Goal: Task Accomplishment & Management: Complete application form

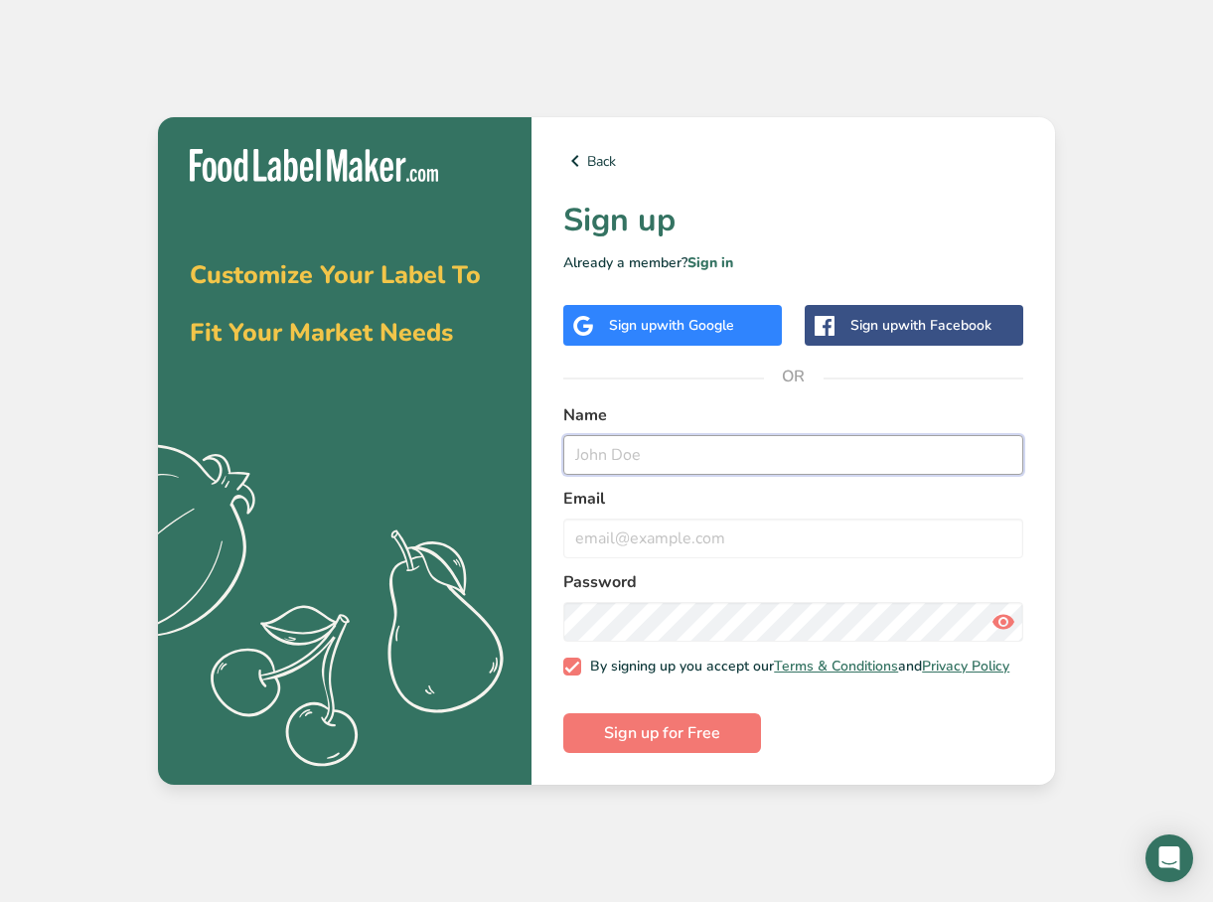
click at [640, 448] on input "text" at bounding box center [793, 455] width 460 height 40
type input "[PERSON_NAME]"
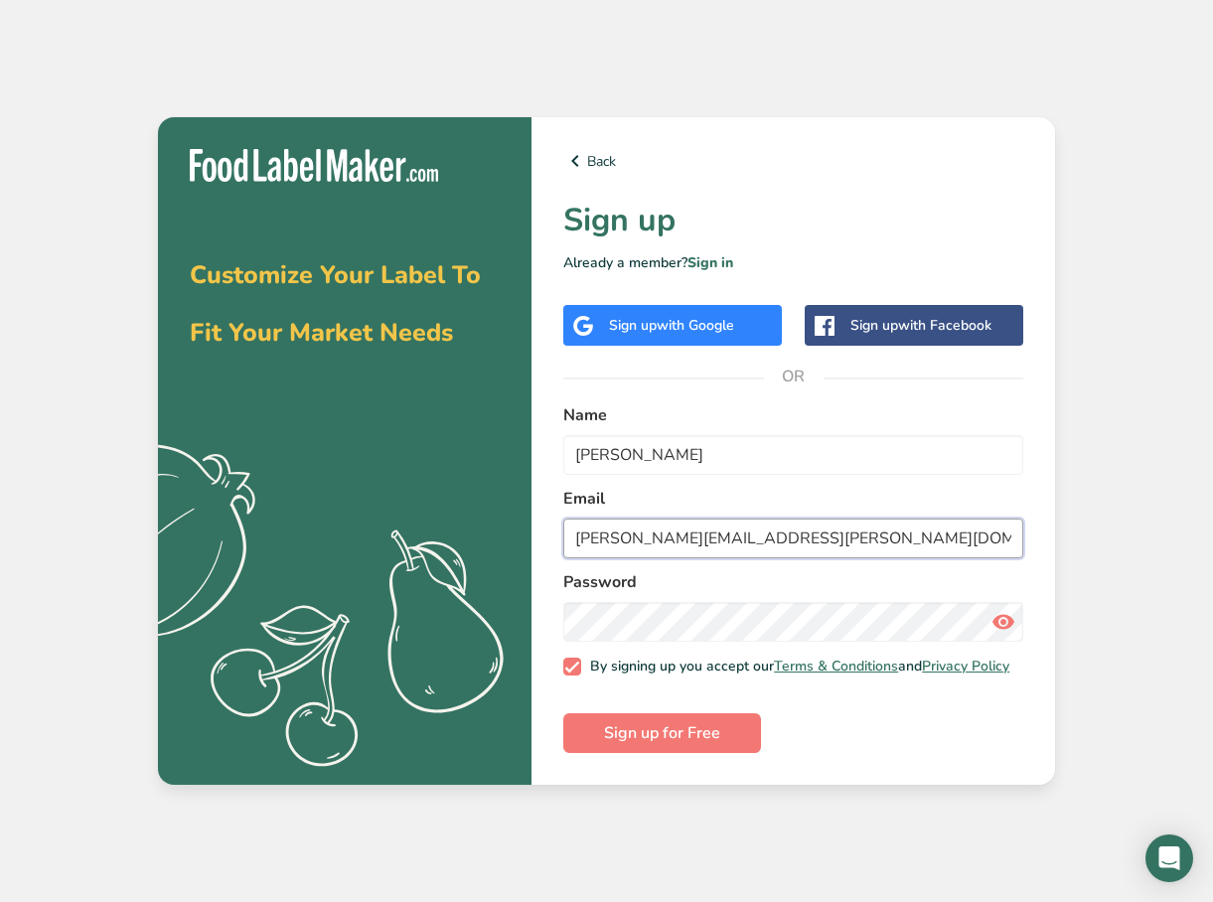
type input "[PERSON_NAME][EMAIL_ADDRESS][PERSON_NAME][DOMAIN_NAME]"
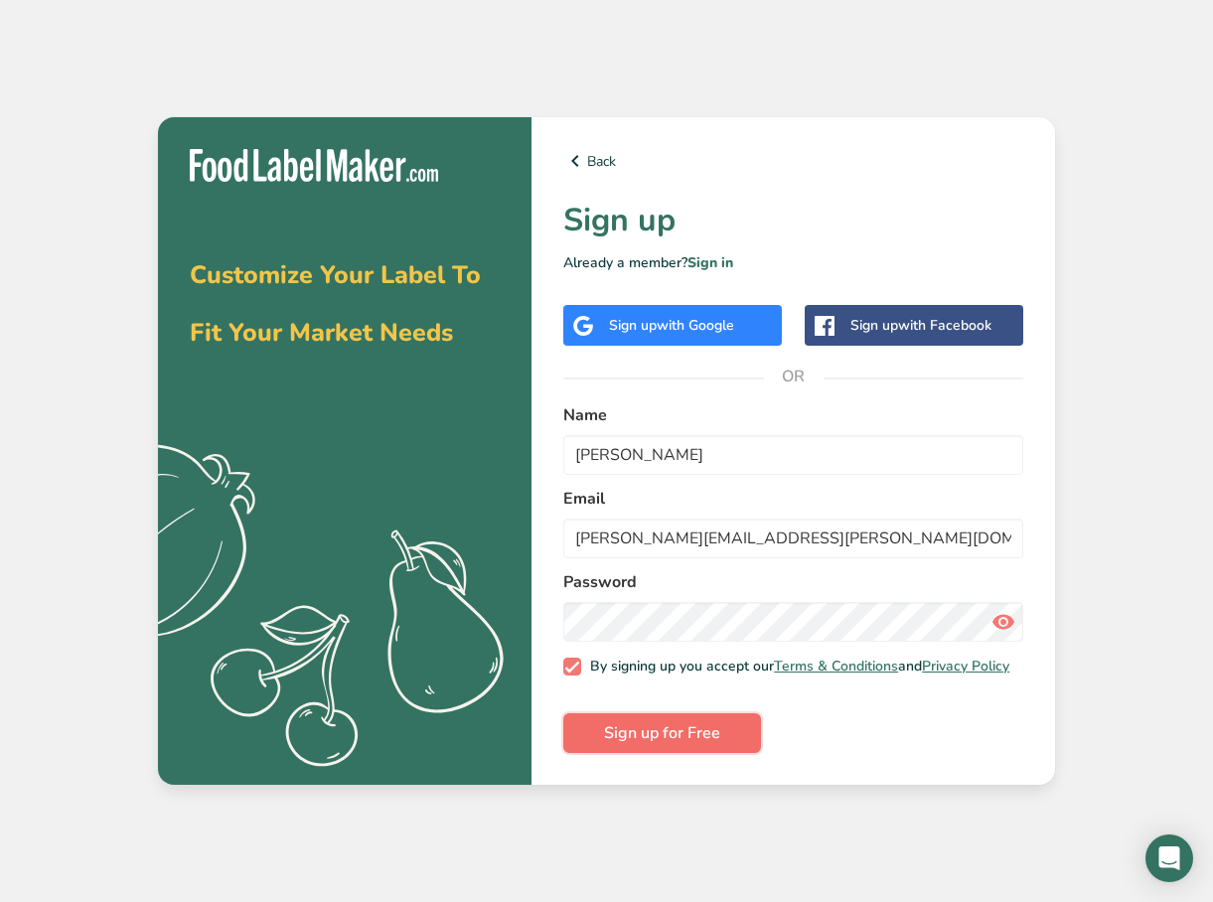
click at [666, 751] on button "Sign up for Free" at bounding box center [662, 733] width 198 height 40
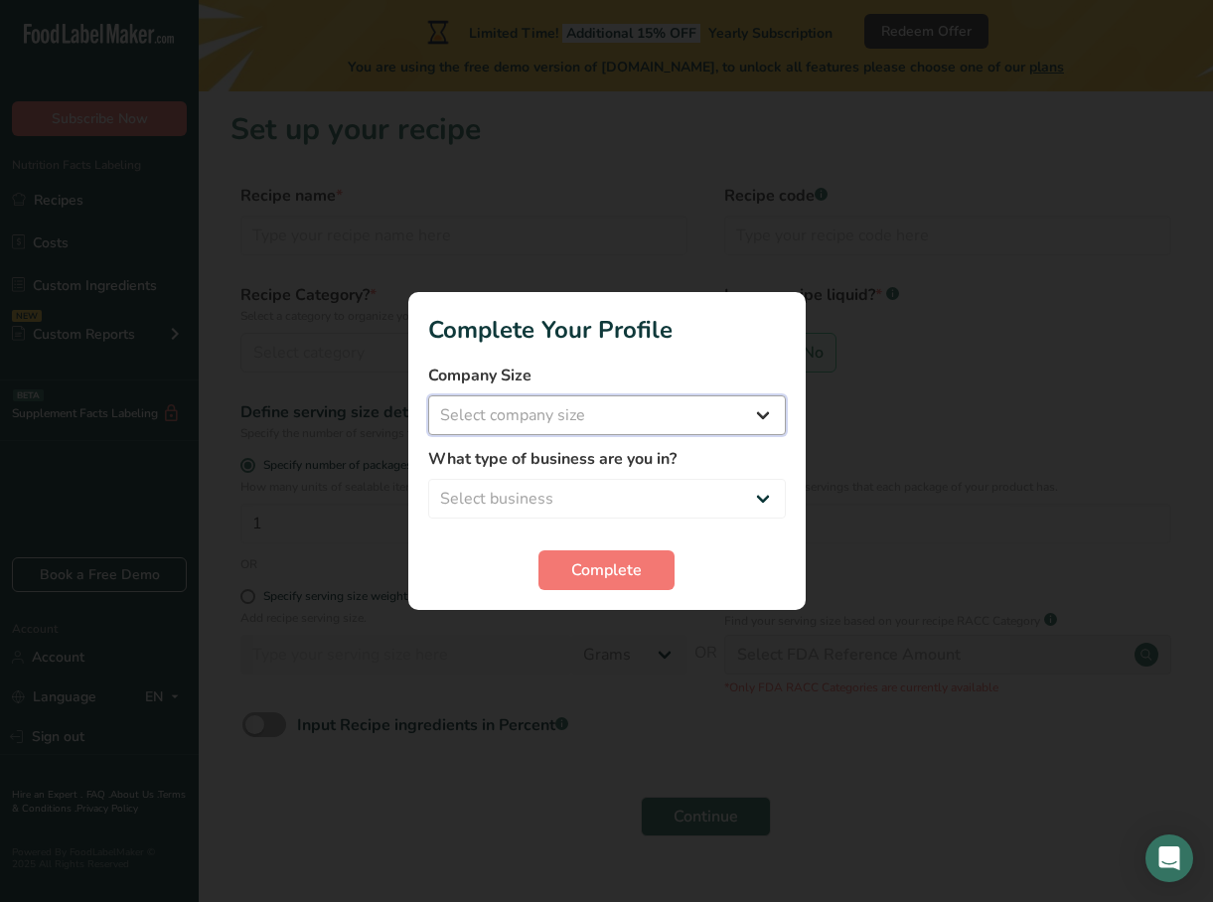
click at [756, 412] on select "Select company size Fewer than 10 Employees 10 to 50 Employees 51 to 500 Employ…" at bounding box center [607, 415] width 358 height 40
select select "2"
click at [428, 395] on select "Select company size Fewer than 10 Employees 10 to 50 Employees 51 to 500 Employ…" at bounding box center [607, 415] width 358 height 40
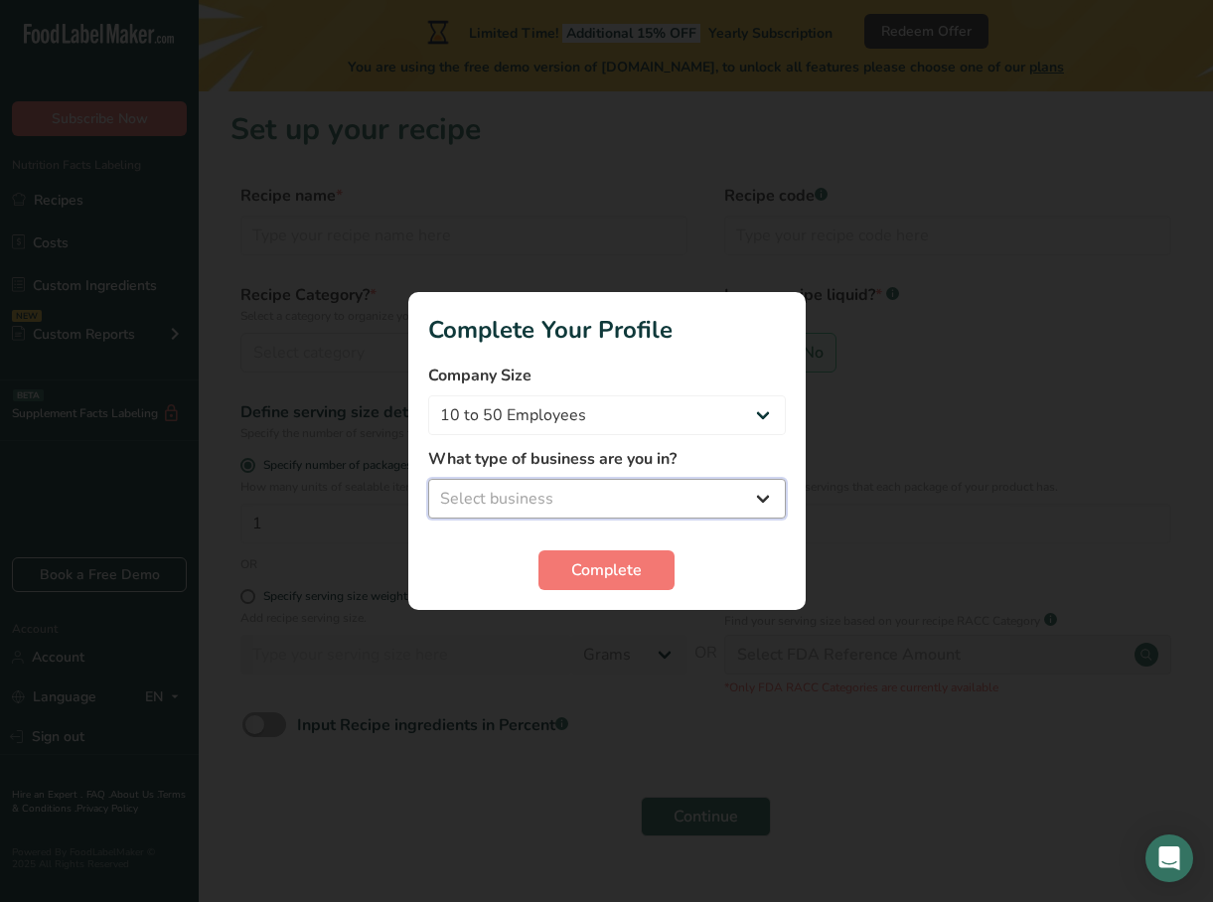
click at [759, 503] on select "Select business Packaged Food Manufacturer Restaurant & Cafe Bakery Meal Plans …" at bounding box center [607, 499] width 358 height 40
select select "8"
click at [428, 479] on select "Select business Packaged Food Manufacturer Restaurant & Cafe Bakery Meal Plans …" at bounding box center [607, 499] width 358 height 40
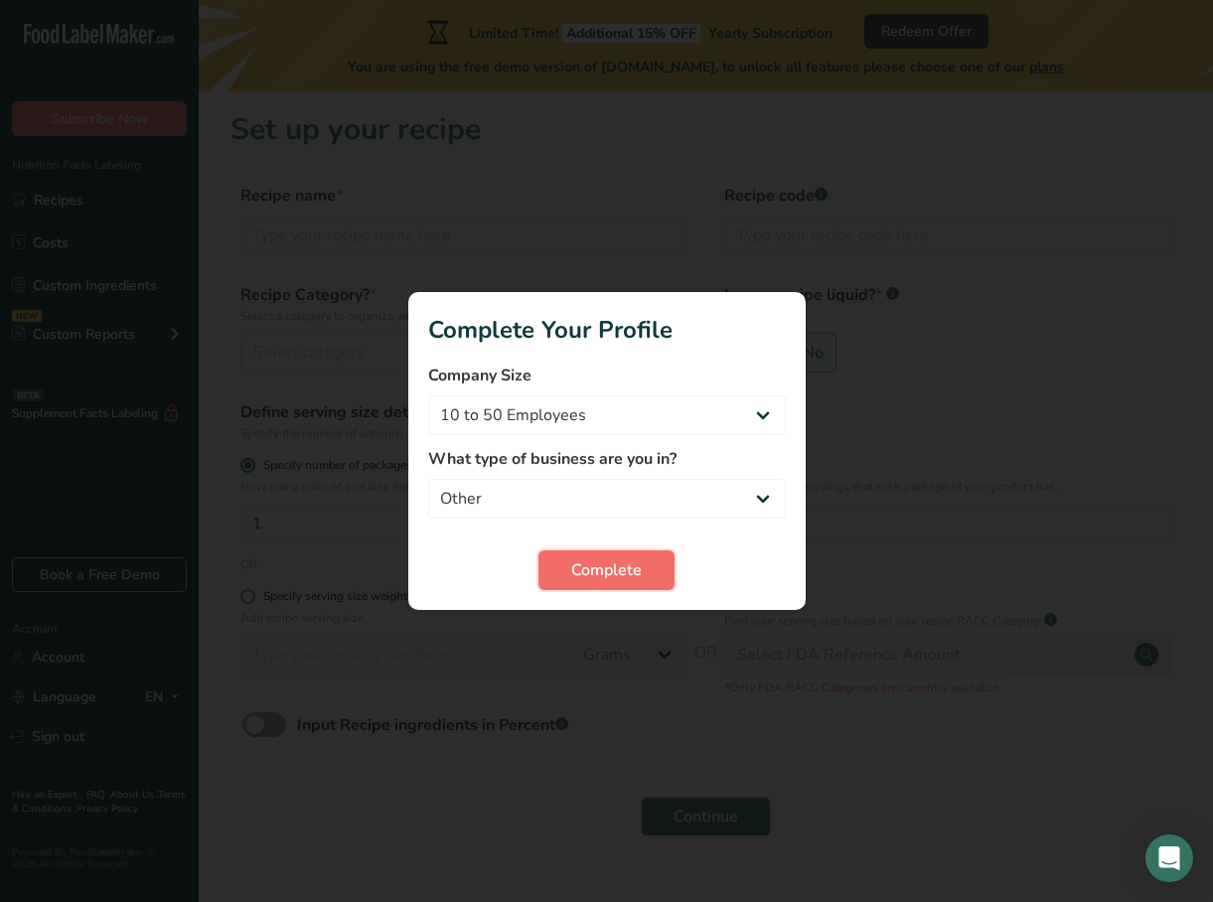
click at [623, 576] on span "Complete" at bounding box center [606, 570] width 71 height 24
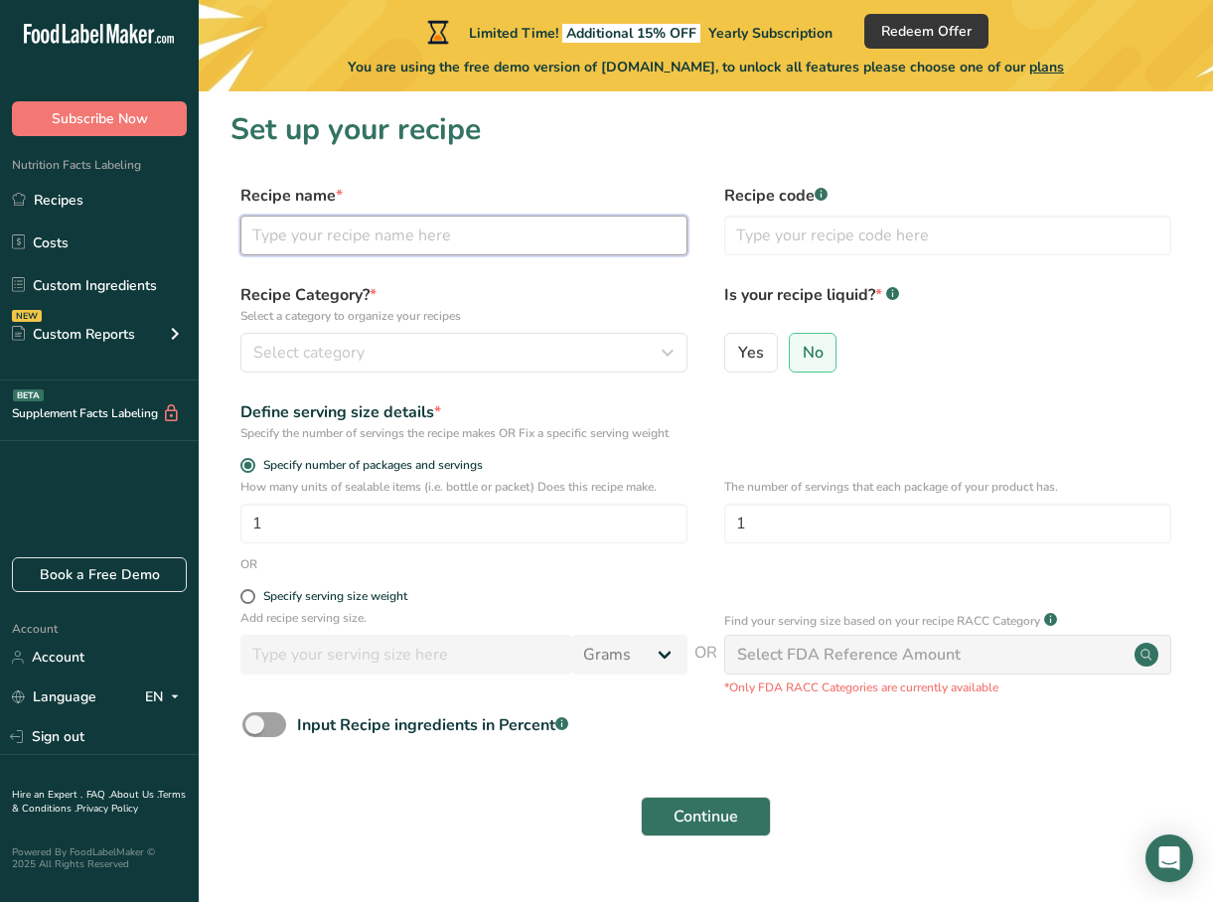
click at [375, 244] on input "text" at bounding box center [463, 236] width 447 height 40
type input "Traditional Madelines"
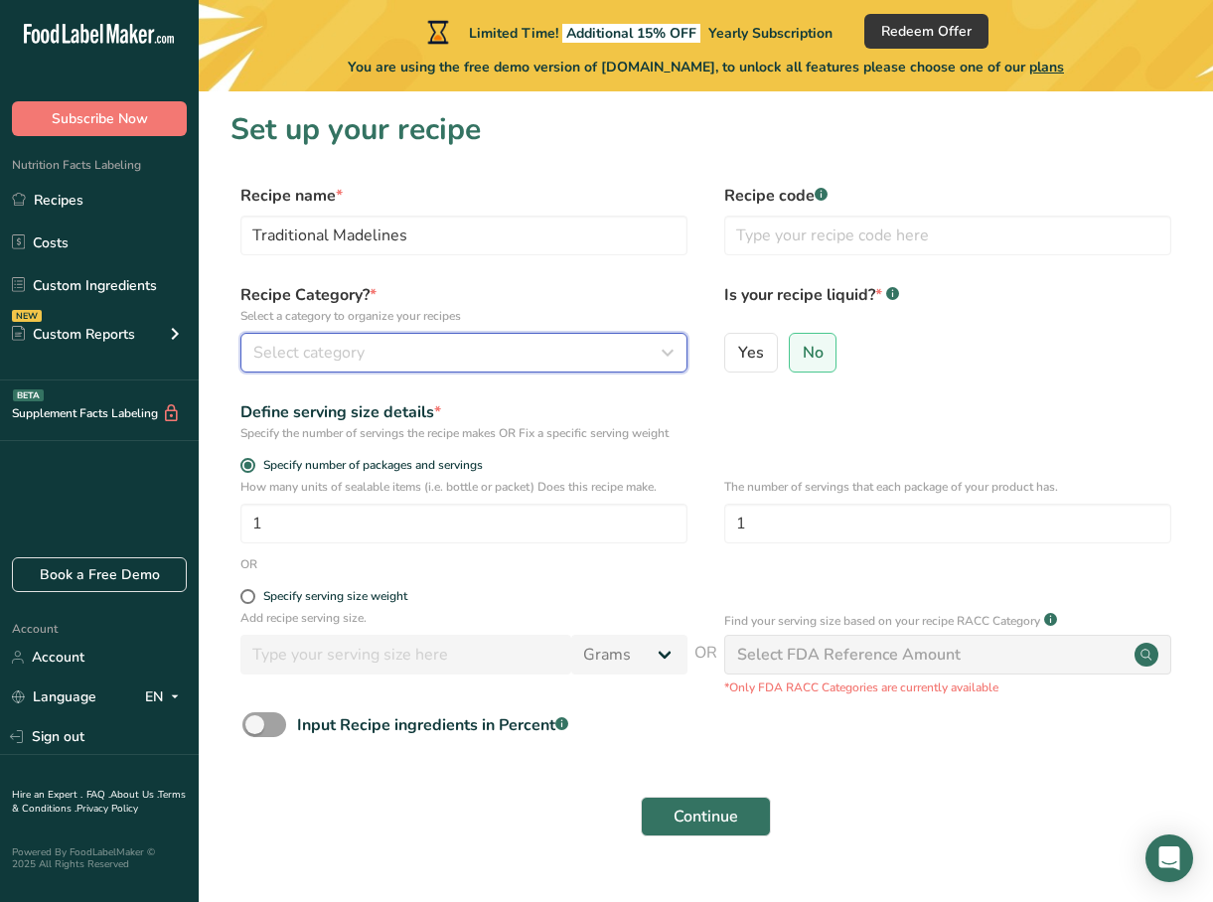
click at [669, 352] on icon "button" at bounding box center [667, 353] width 24 height 36
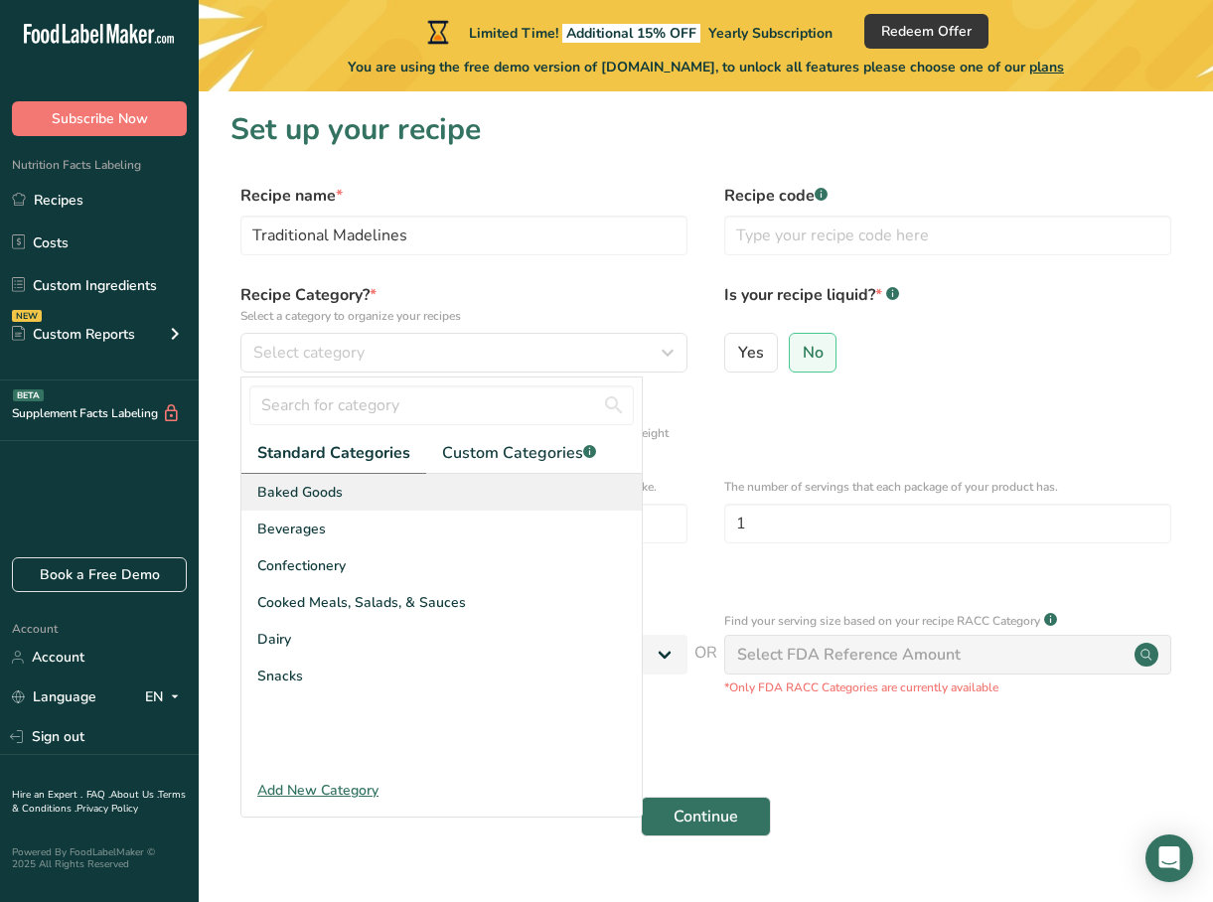
click at [375, 490] on div "Baked Goods" at bounding box center [441, 492] width 400 height 37
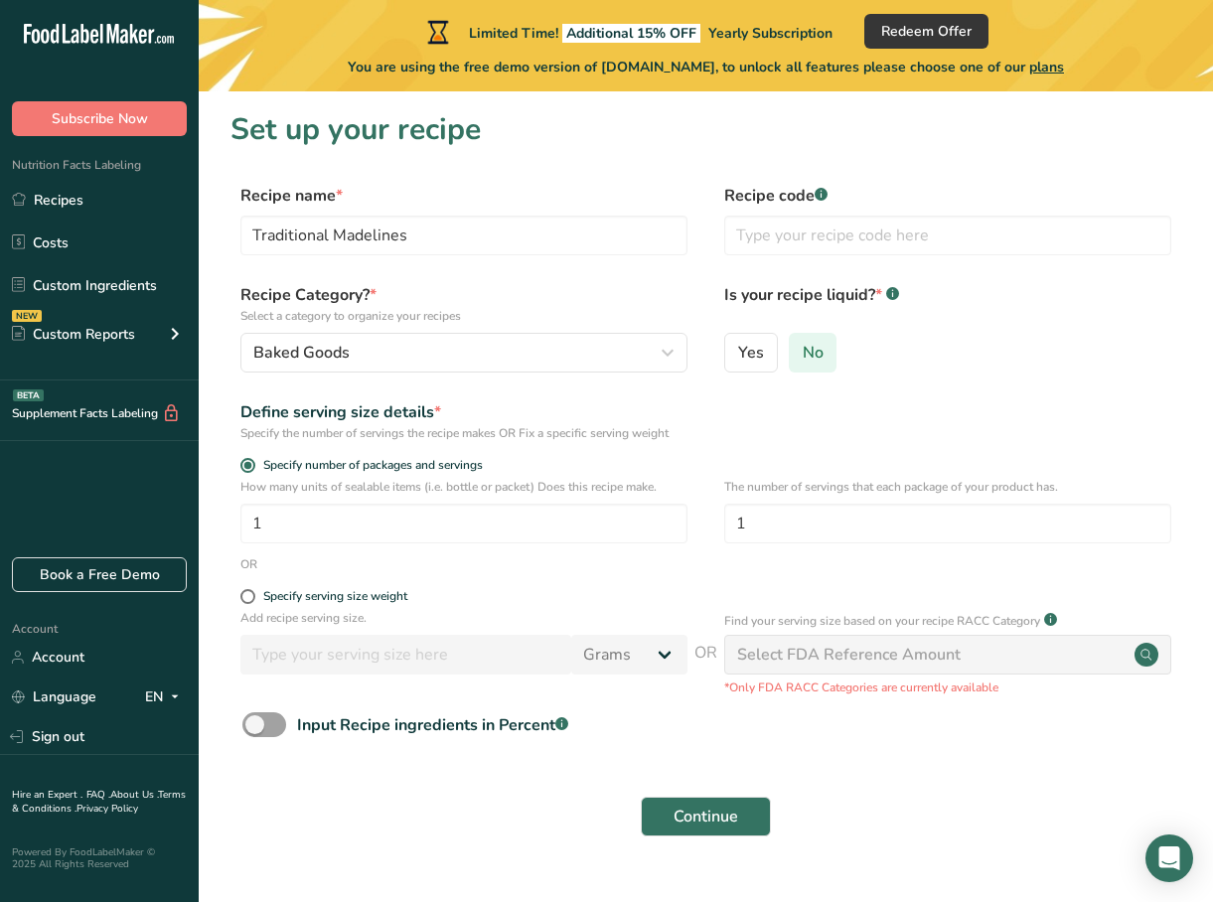
click at [814, 357] on span "No" at bounding box center [812, 353] width 21 height 20
click at [802, 357] on input "No" at bounding box center [796, 352] width 13 height 13
click at [251, 601] on span at bounding box center [247, 596] width 15 height 15
click at [251, 601] on input "Specify serving size weight" at bounding box center [246, 596] width 13 height 13
radio input "true"
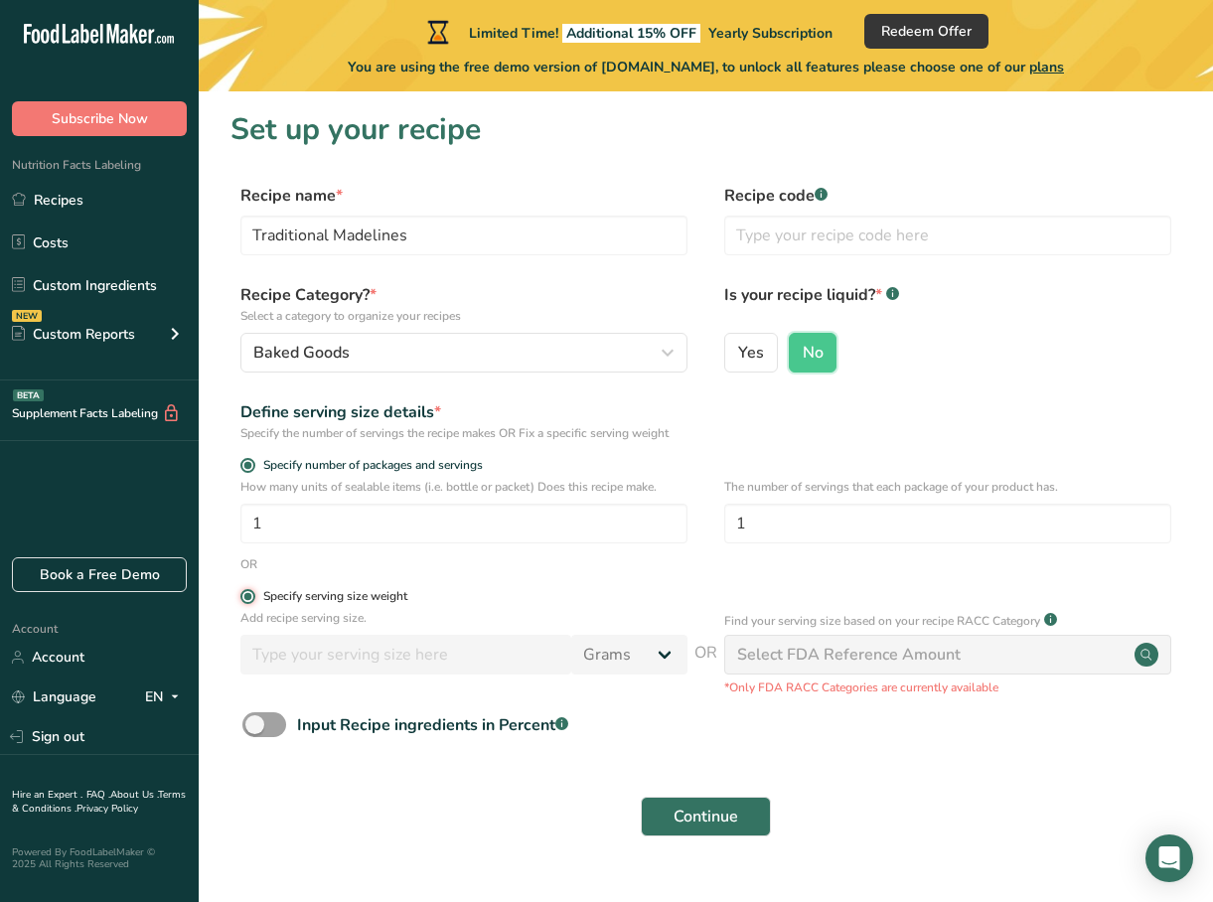
radio input "false"
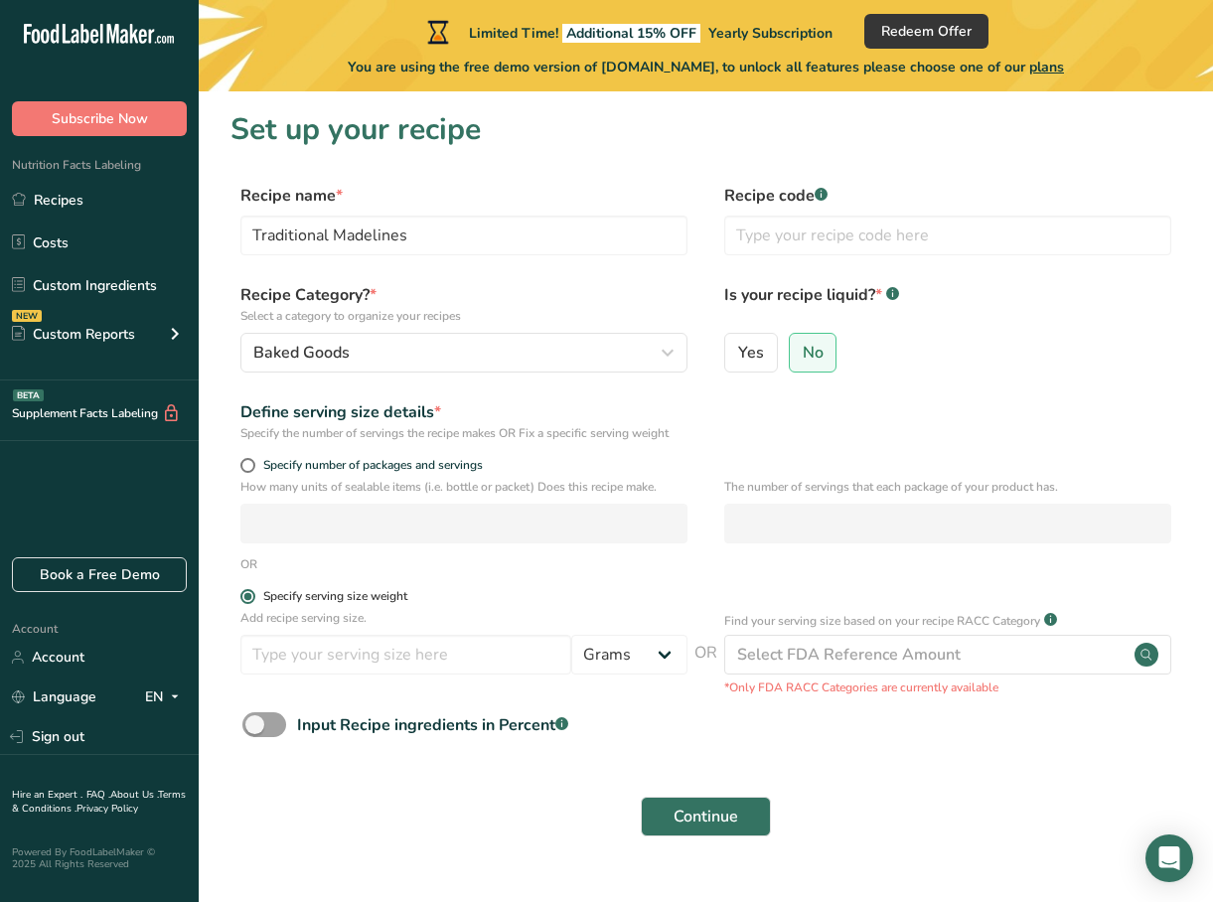
click at [251, 601] on span at bounding box center [247, 596] width 15 height 15
click at [251, 601] on input "Specify serving size weight" at bounding box center [246, 596] width 13 height 13
click at [465, 655] on input "number" at bounding box center [405, 655] width 331 height 40
type input "28"
click at [973, 733] on div "Input Recipe ingredients in Percent .a-a{fill:#347362;}.b-a{fill:#fff;}" at bounding box center [705, 732] width 950 height 41
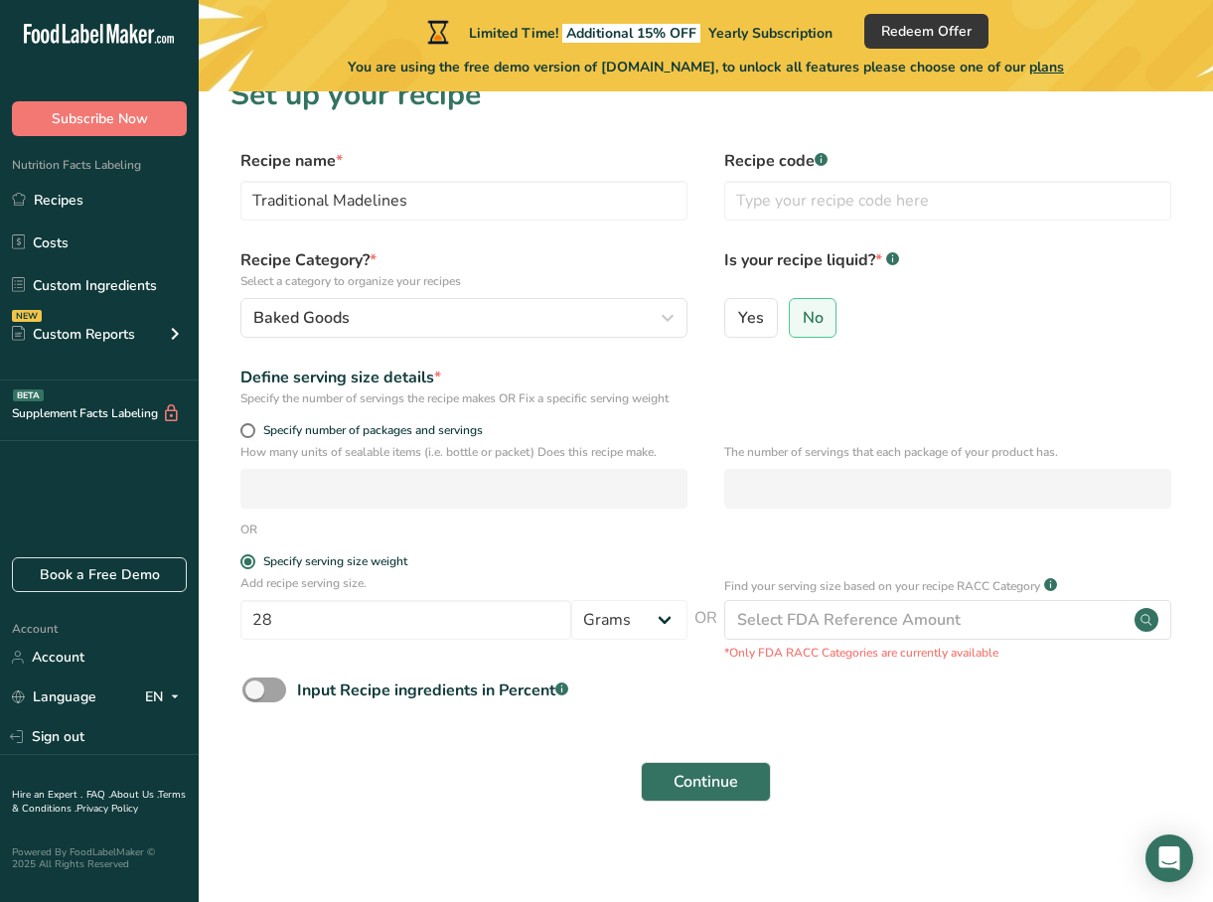
scroll to position [42, 0]
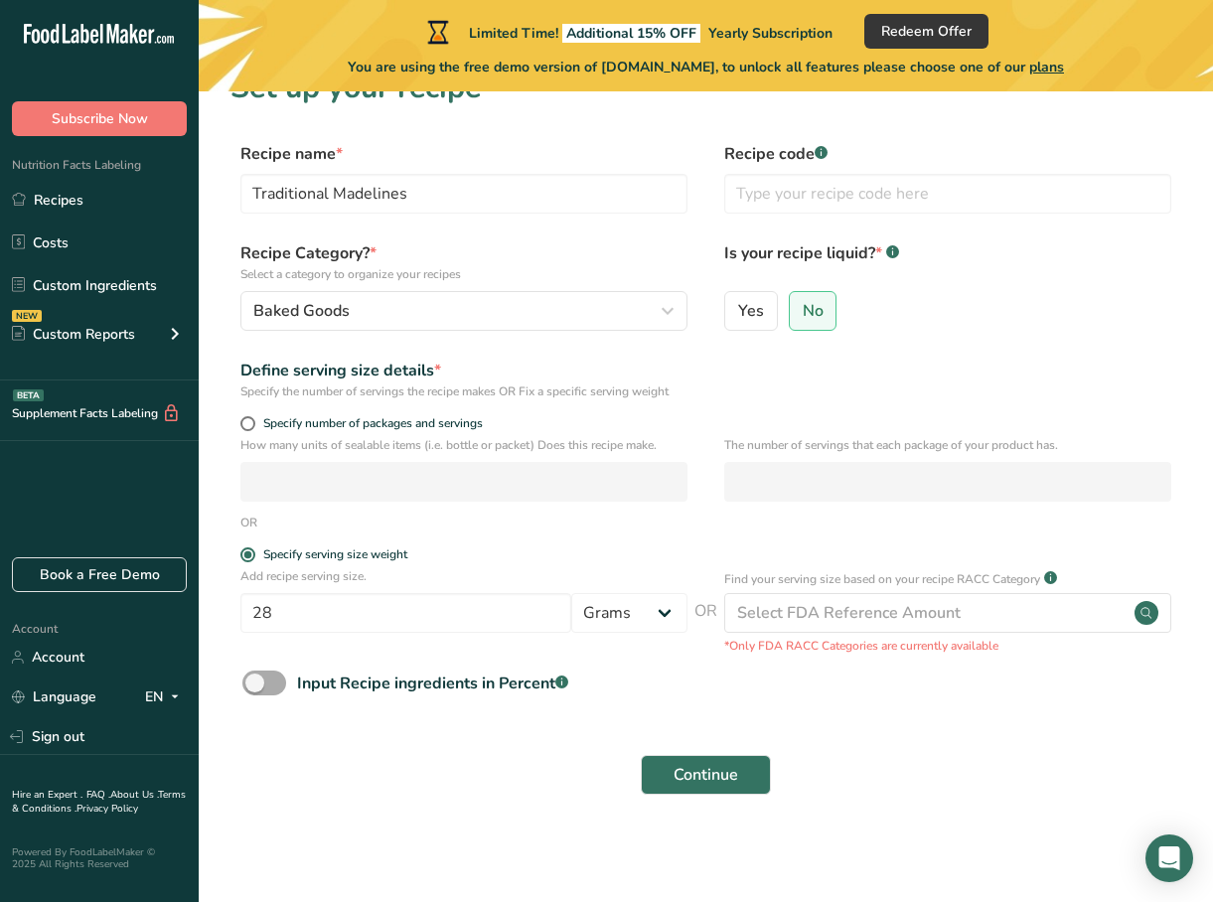
click at [279, 681] on span at bounding box center [264, 682] width 44 height 25
click at [255, 681] on input "Input Recipe ingredients in Percent .a-a{fill:#347362;}.b-a{fill:#fff;}" at bounding box center [248, 682] width 13 height 13
checkbox input "true"
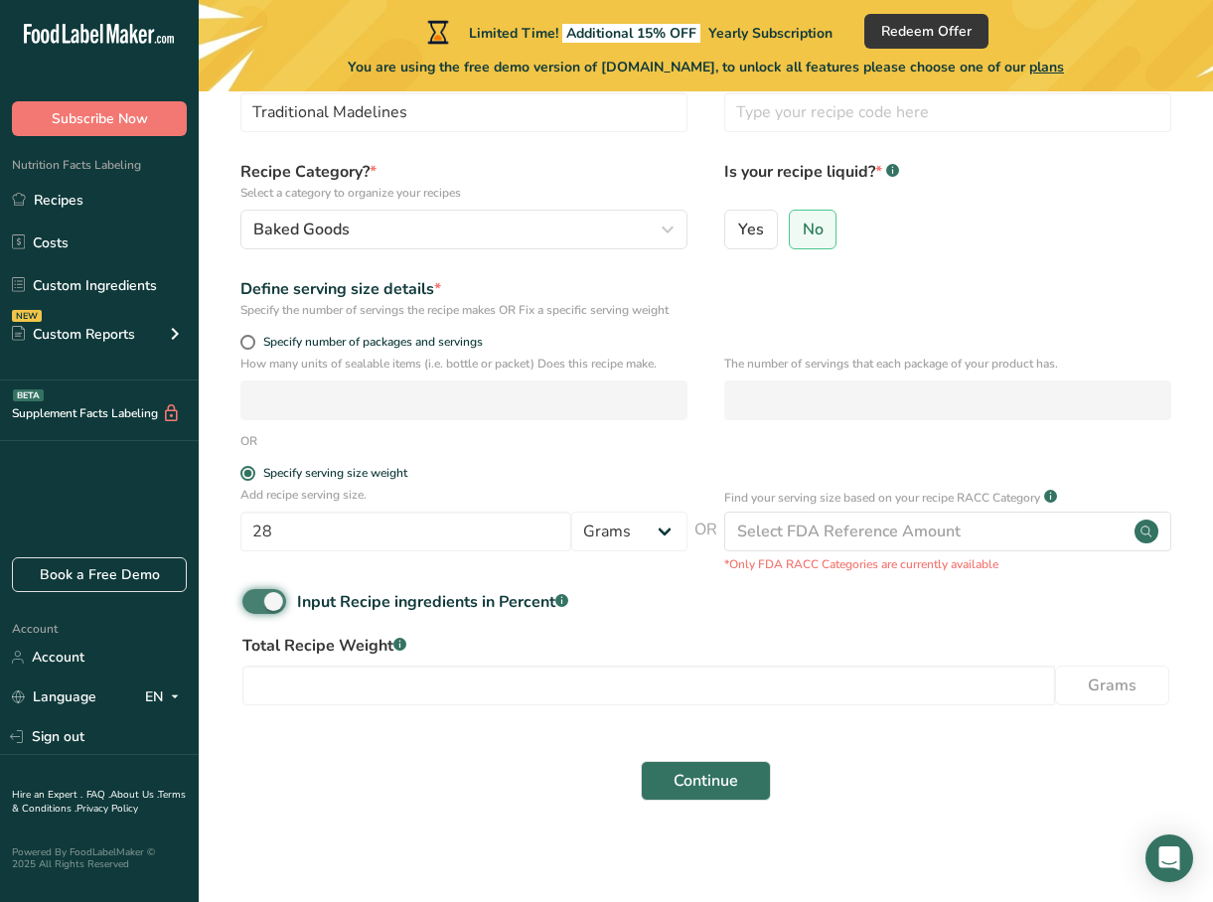
scroll to position [129, 0]
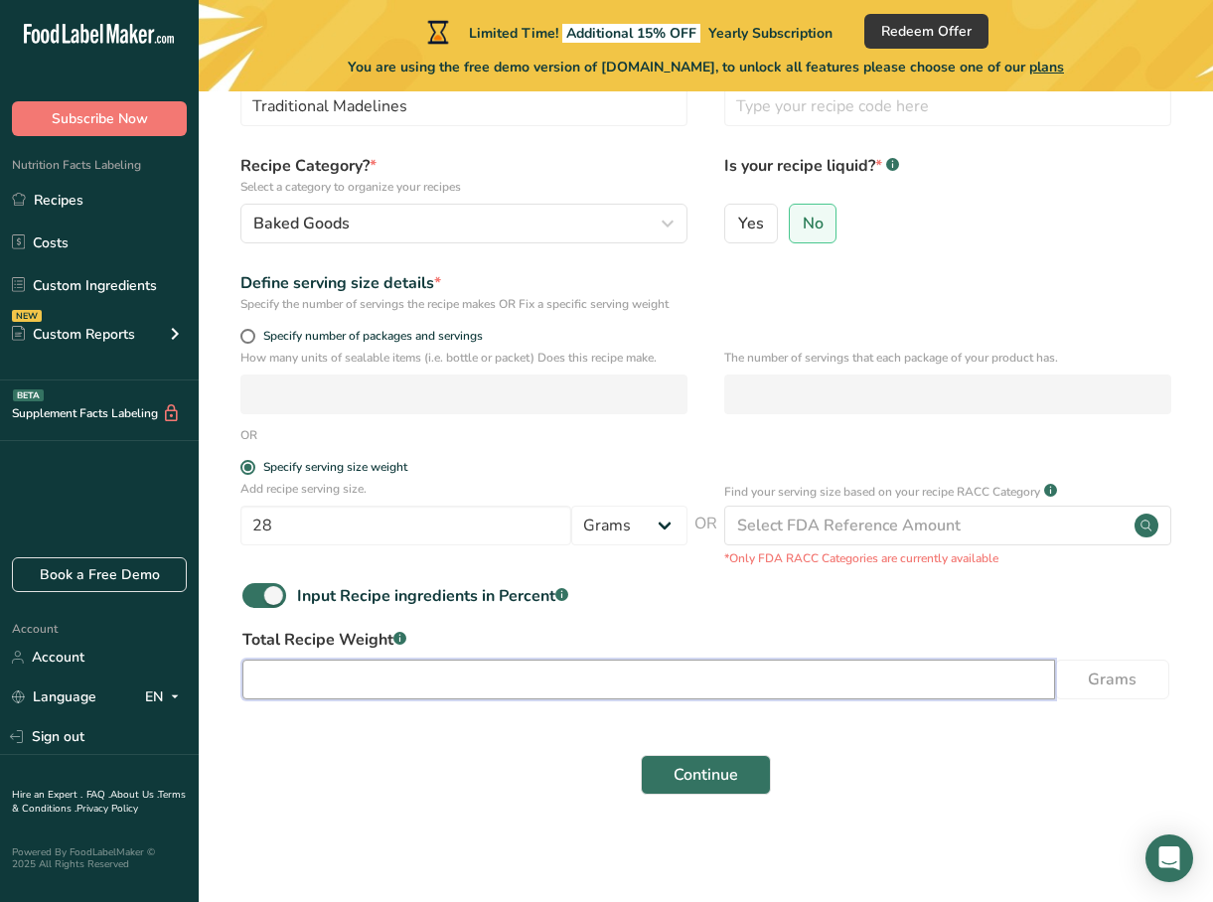
click at [424, 687] on input "number" at bounding box center [648, 679] width 812 height 40
click at [316, 678] on input "number" at bounding box center [648, 679] width 812 height 40
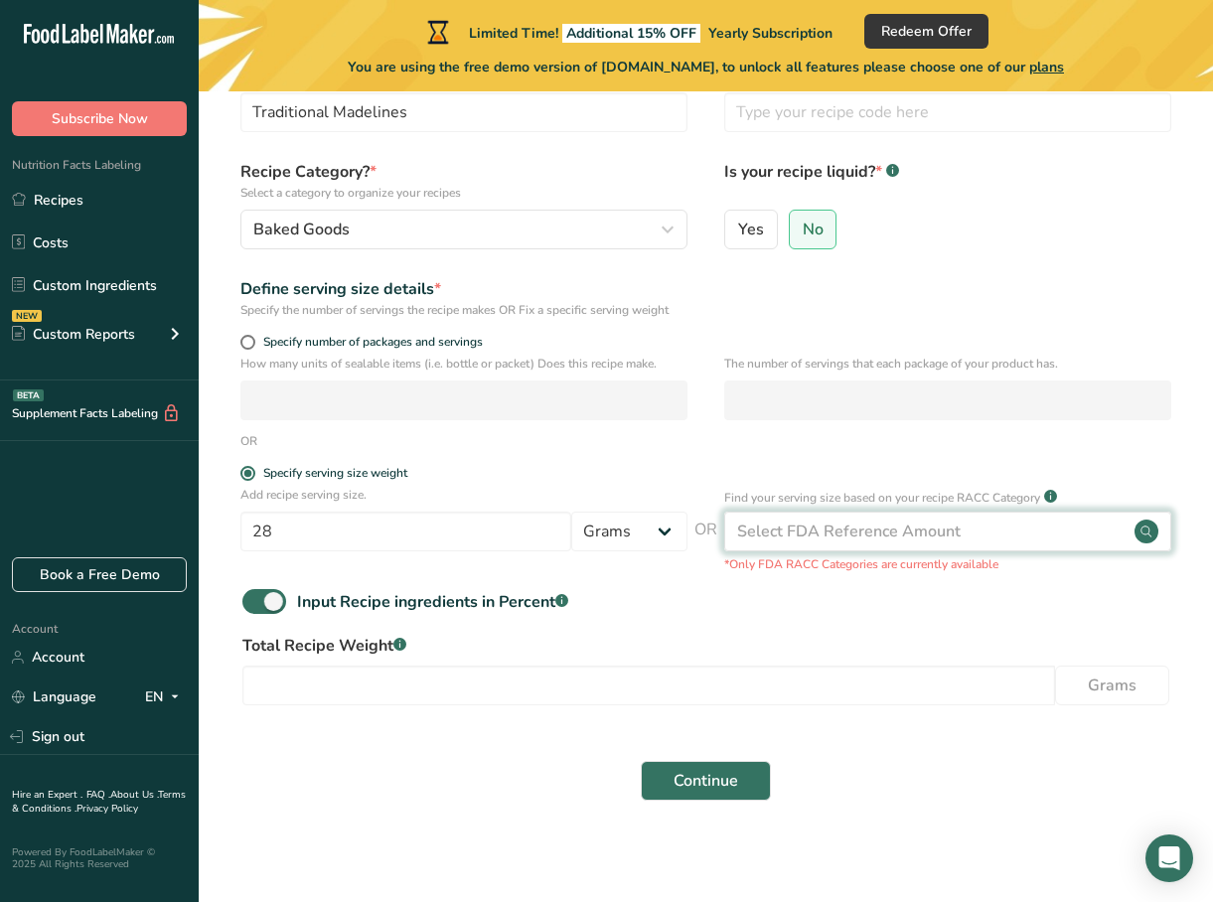
click at [961, 540] on div "Select FDA Reference Amount" at bounding box center [947, 531] width 447 height 40
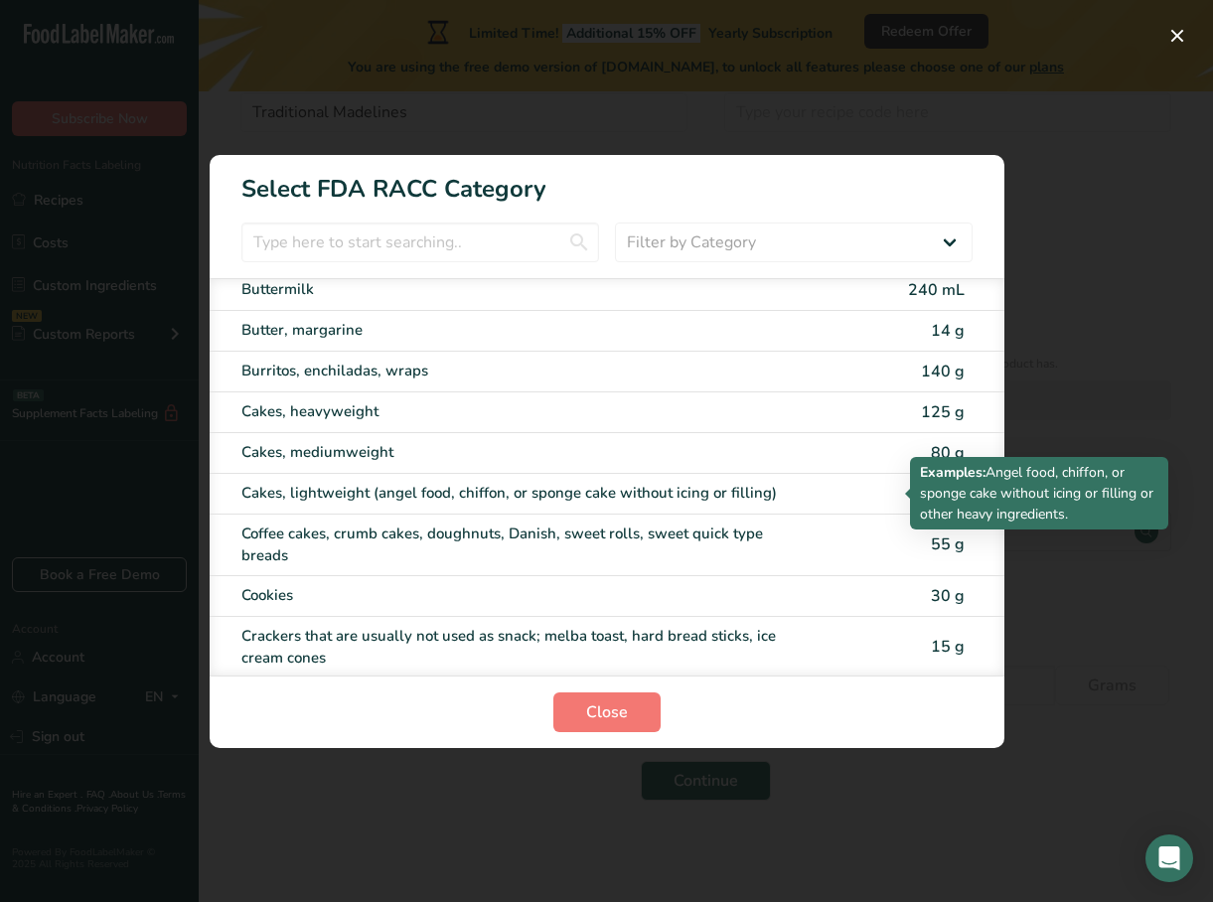
scroll to position [191, 0]
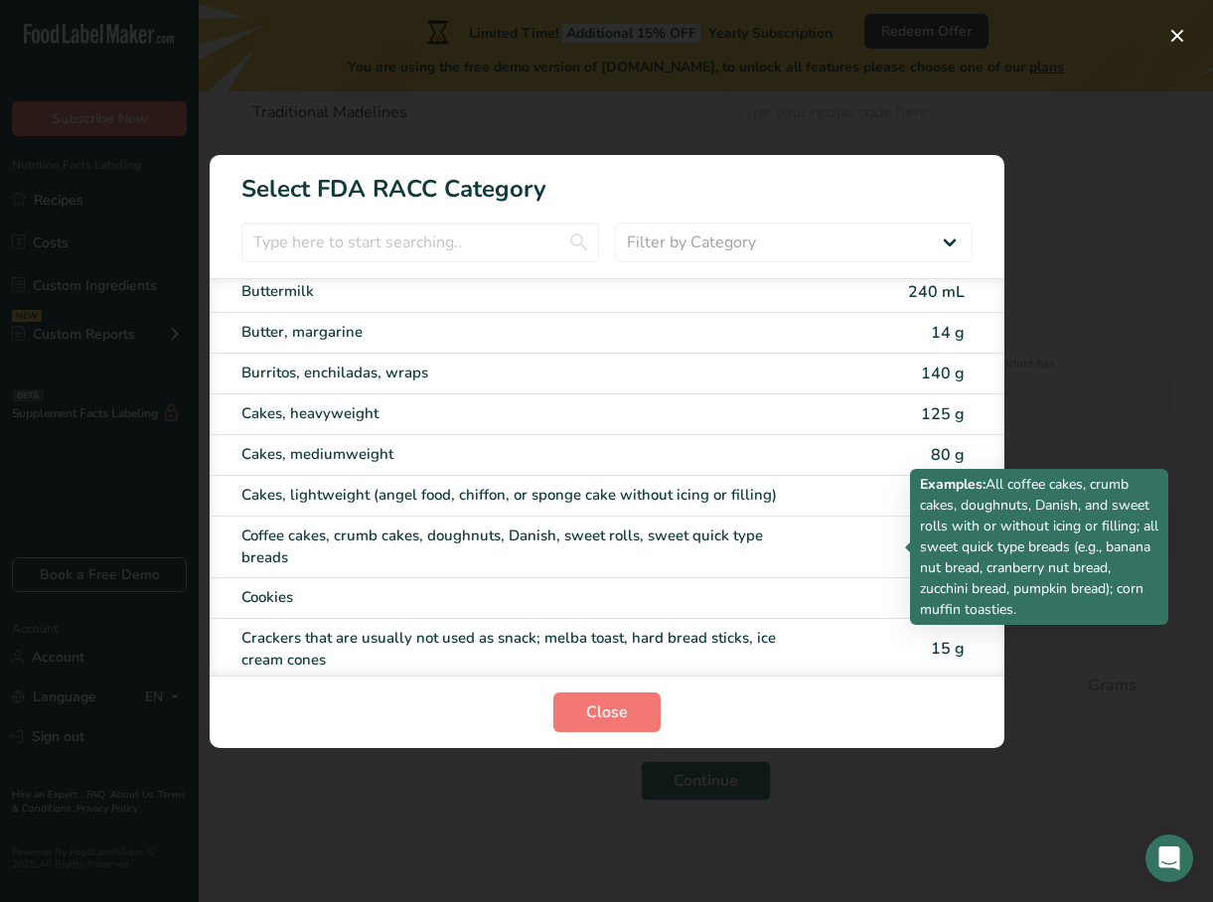
click at [469, 534] on div "Coffee cakes, crumb cakes, doughnuts, Danish, sweet rolls, sweet quick type bre…" at bounding box center [523, 546] width 564 height 45
type input "55"
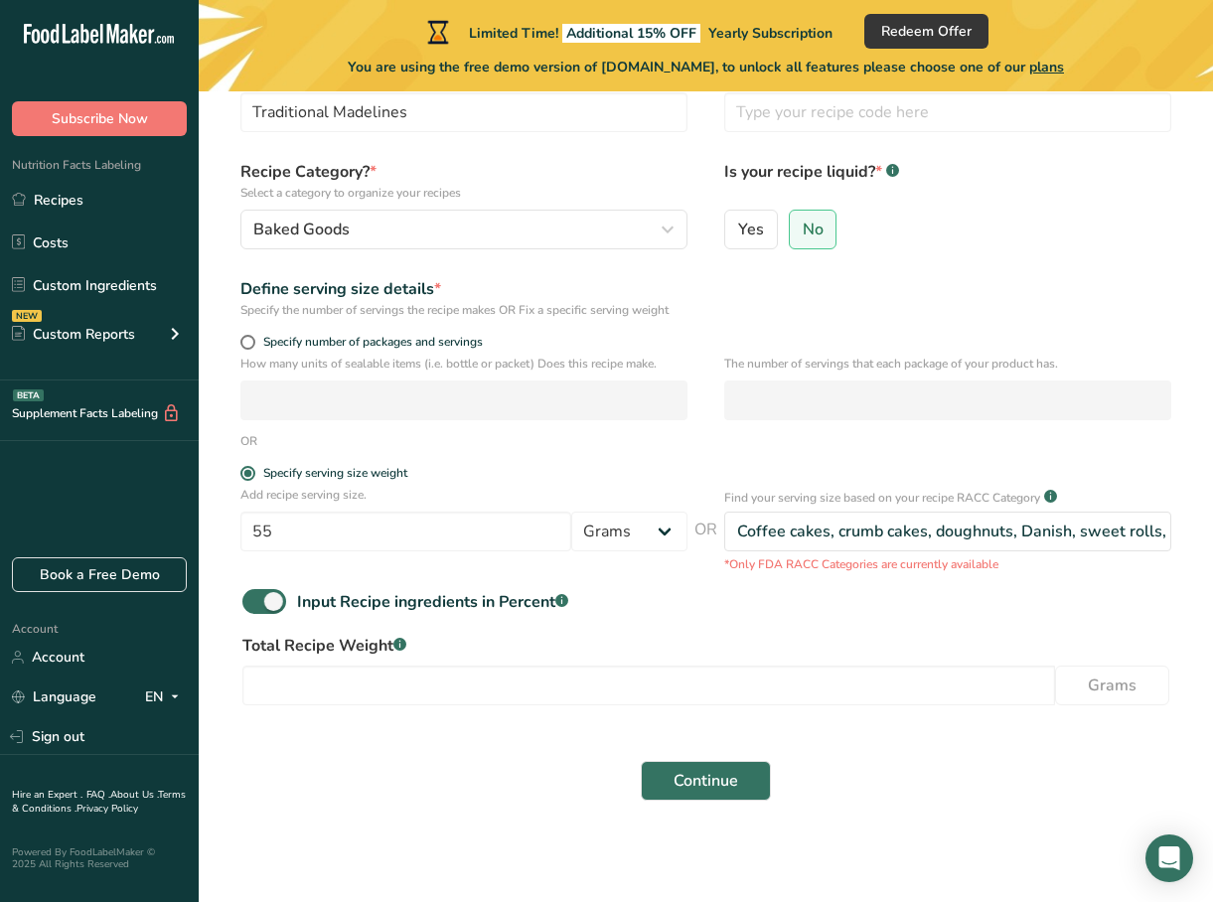
scroll to position [129, 0]
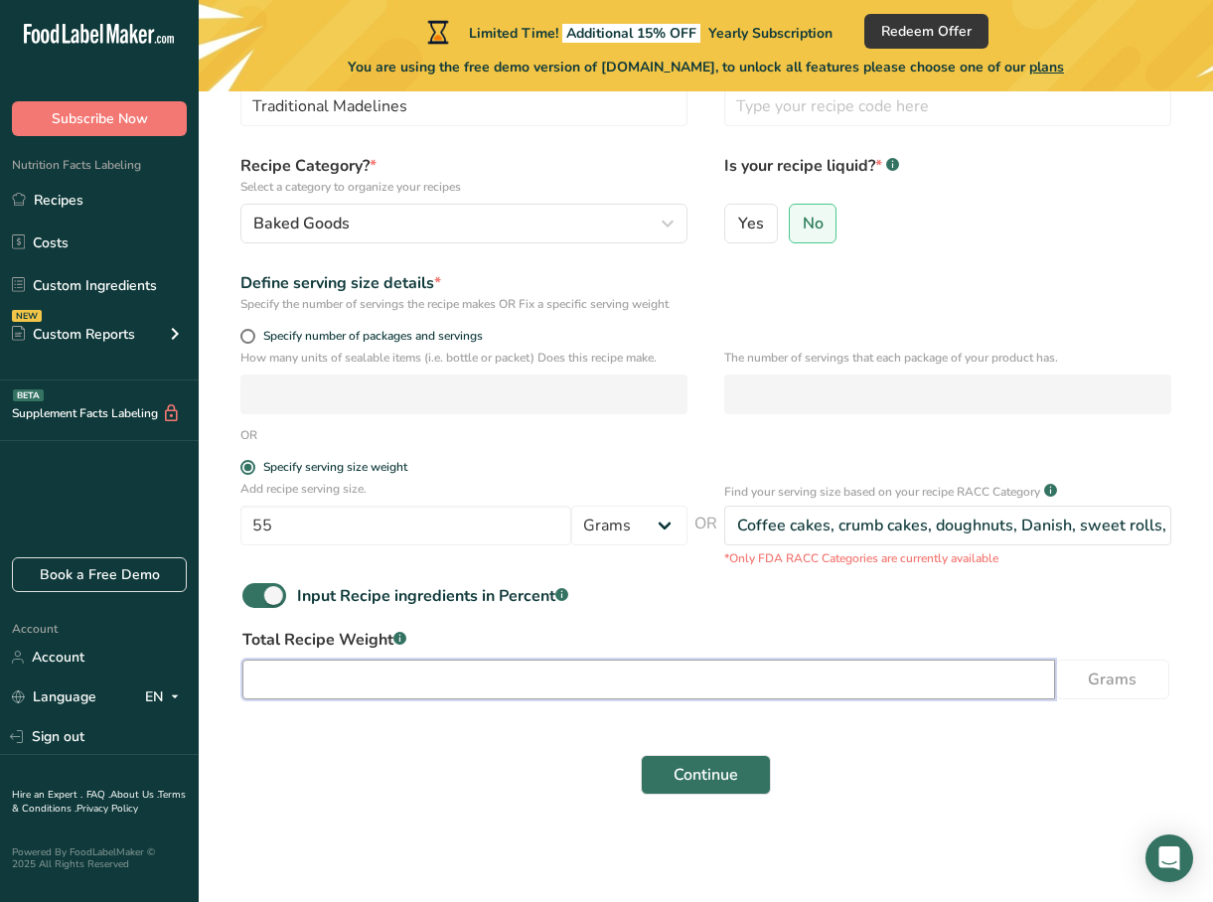
click at [362, 691] on input "number" at bounding box center [648, 679] width 812 height 40
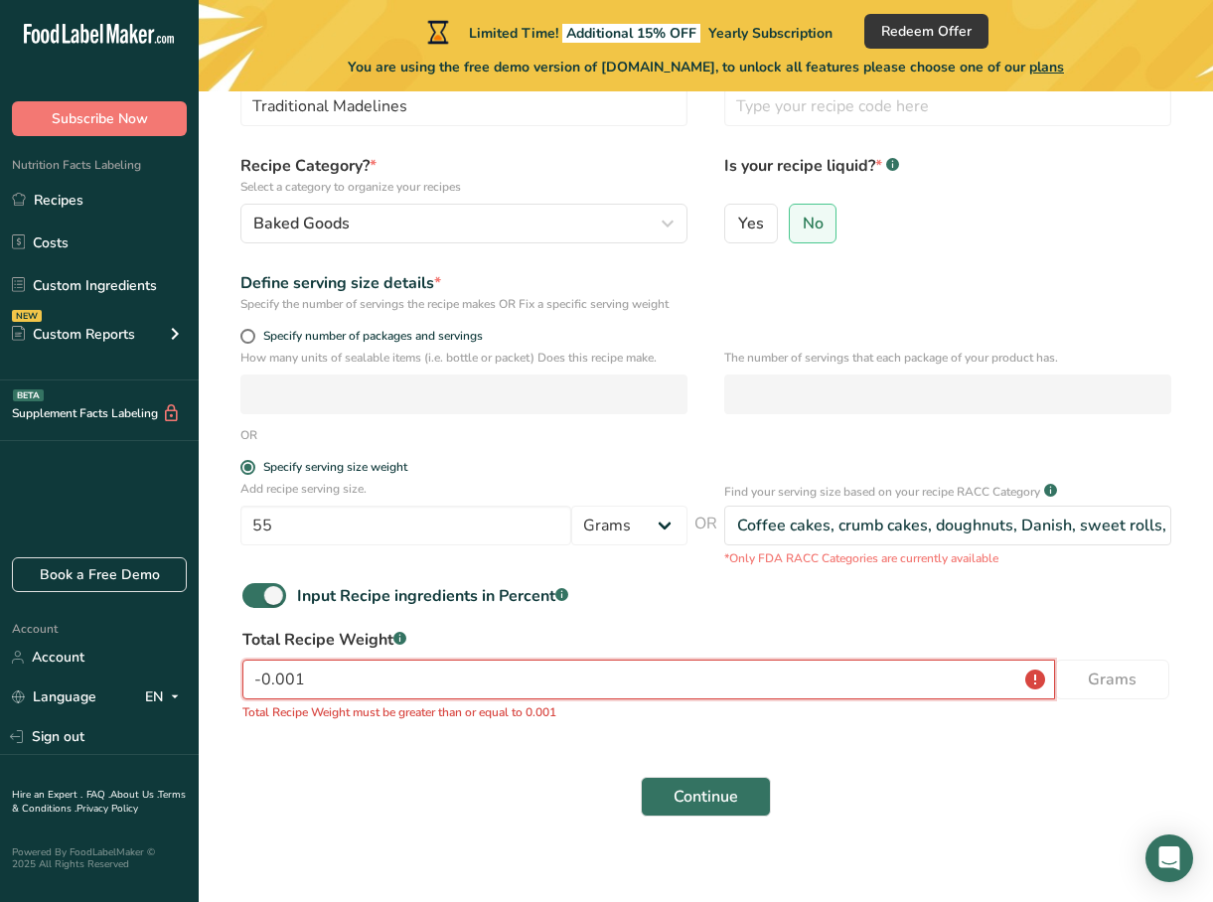
type input "0"
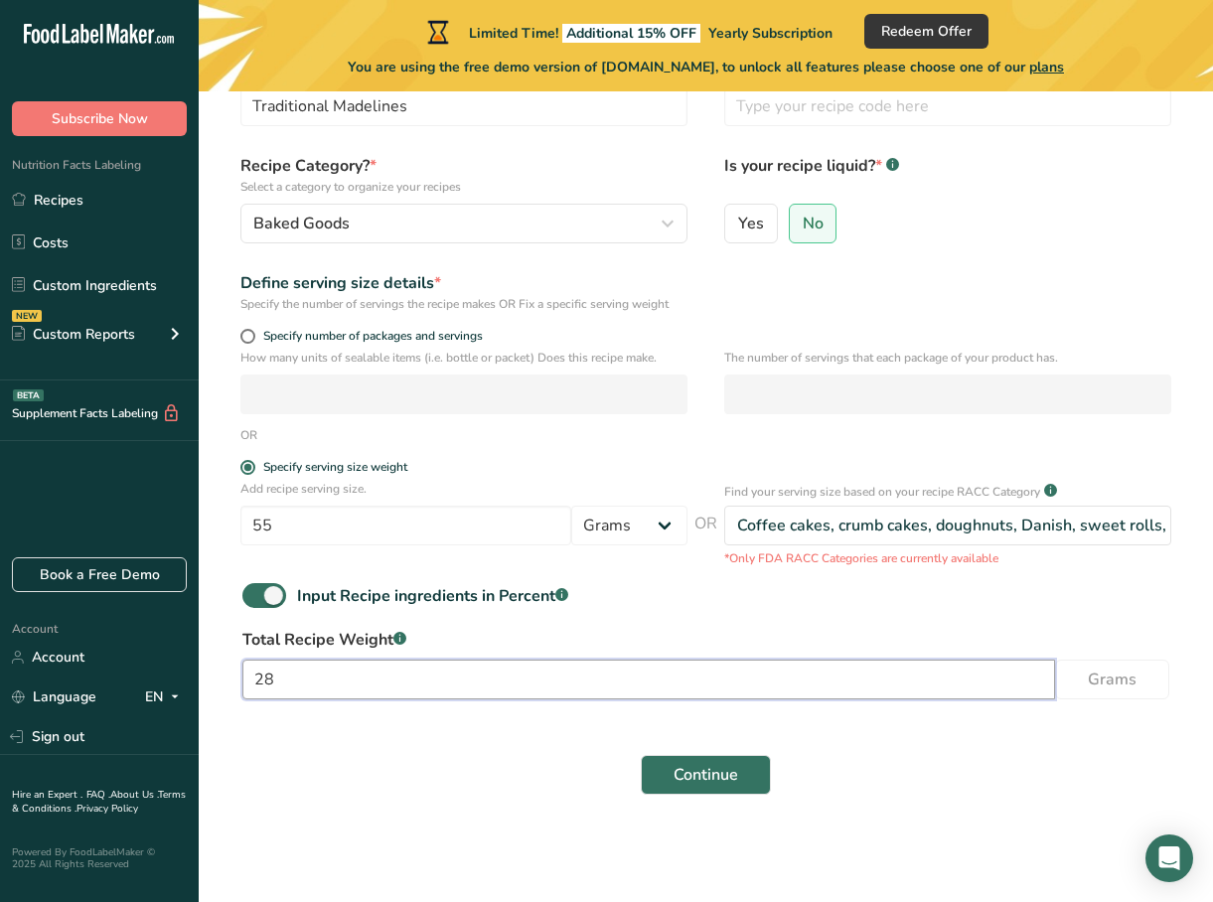
type input "28"
click at [459, 799] on div "Continue" at bounding box center [705, 775] width 950 height 64
click at [663, 522] on select "Grams kg mg mcg lb oz l mL fl oz tbsp tsp cup qt gallon" at bounding box center [629, 527] width 116 height 40
click at [571, 507] on select "Grams kg mg mcg lb oz l mL fl oz tbsp tsp cup qt gallon" at bounding box center [629, 527] width 116 height 40
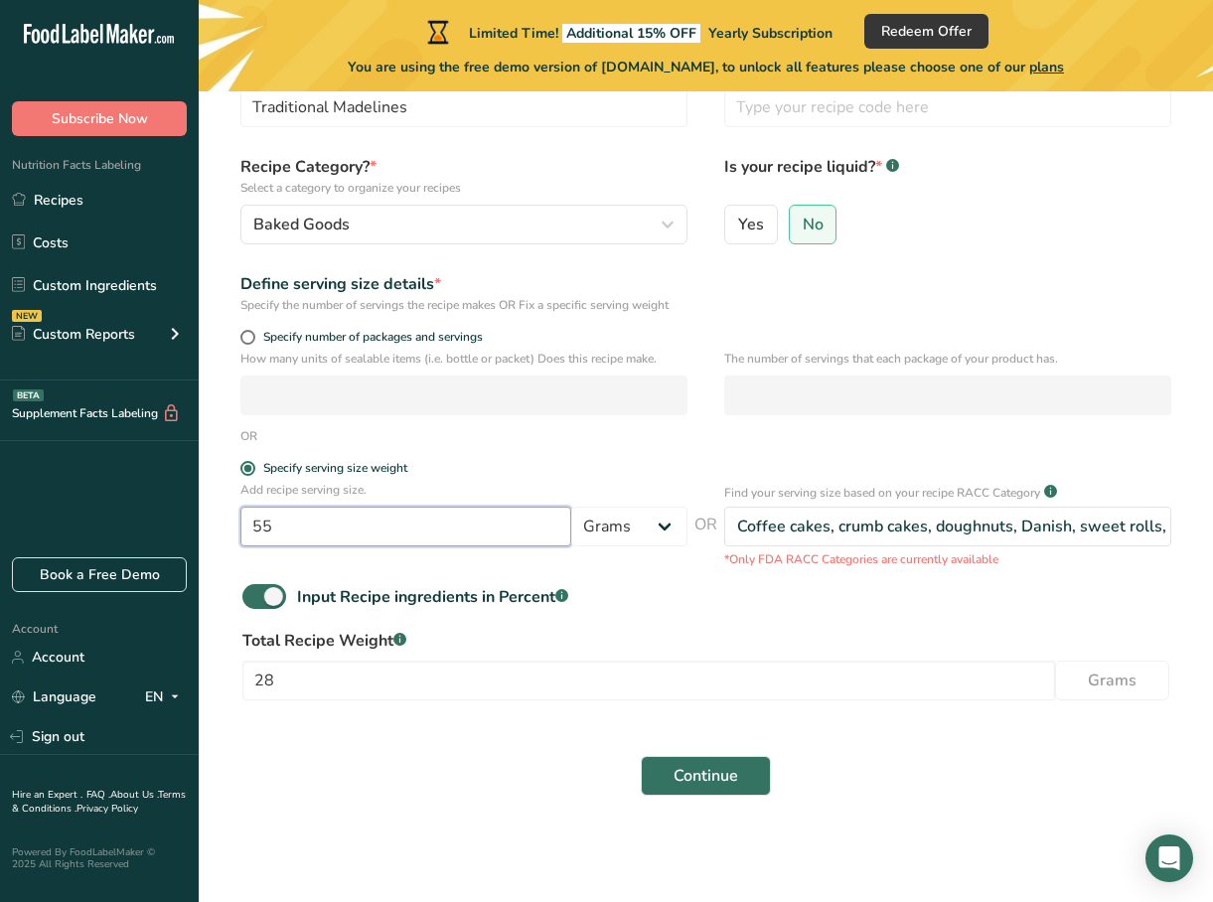
drag, startPoint x: 248, startPoint y: 520, endPoint x: 215, endPoint y: 517, distance: 33.9
click at [215, 517] on section "Set up your recipe Recipe name * Traditional Madelines Recipe code .a-a{fill:#3…" at bounding box center [706, 401] width 1014 height 876
type input "28"
click at [353, 712] on form "Recipe name * Traditional Madelines Recipe code .a-a{fill:#347362;}.b-a{fill:#f…" at bounding box center [705, 432] width 950 height 752
click at [694, 770] on span "Continue" at bounding box center [705, 776] width 65 height 24
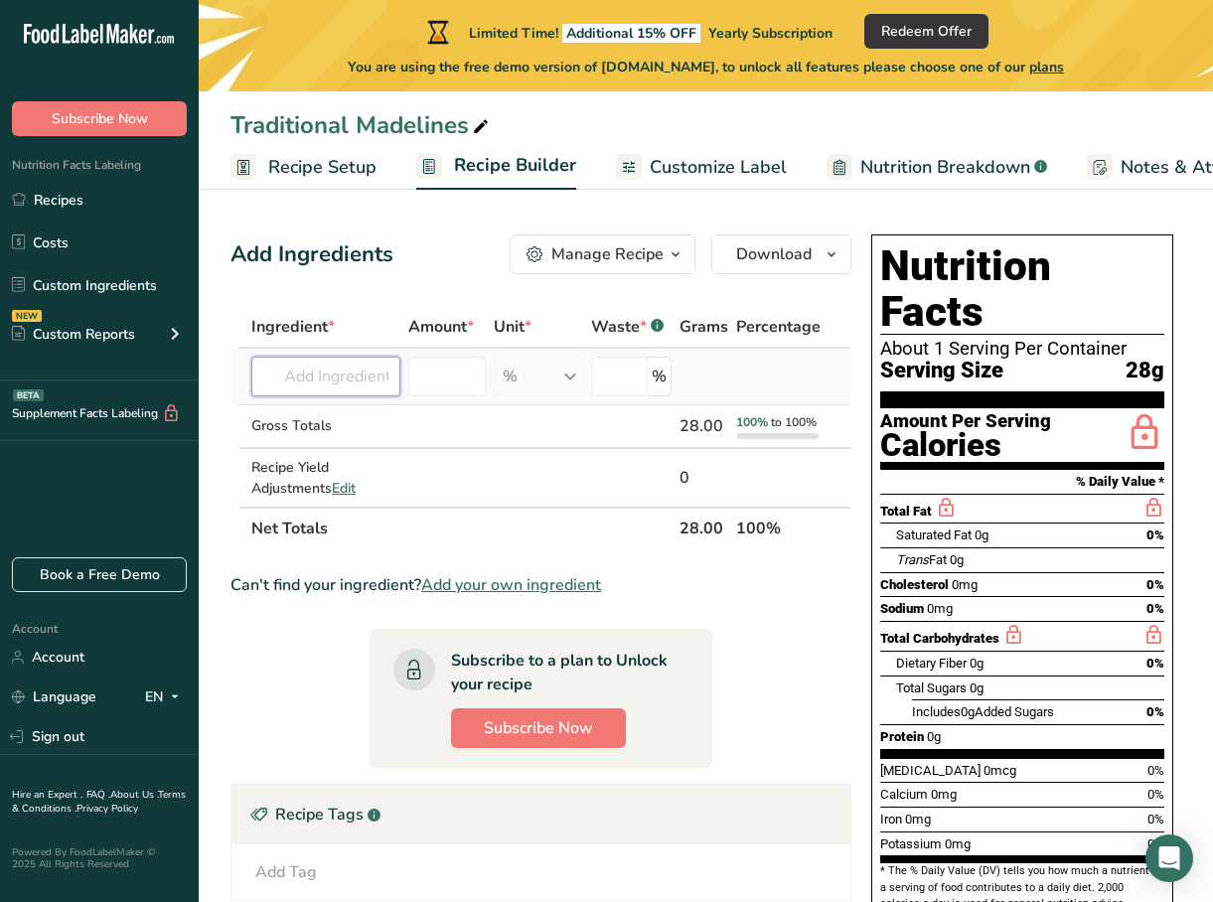
click at [310, 369] on input "text" at bounding box center [325, 377] width 149 height 40
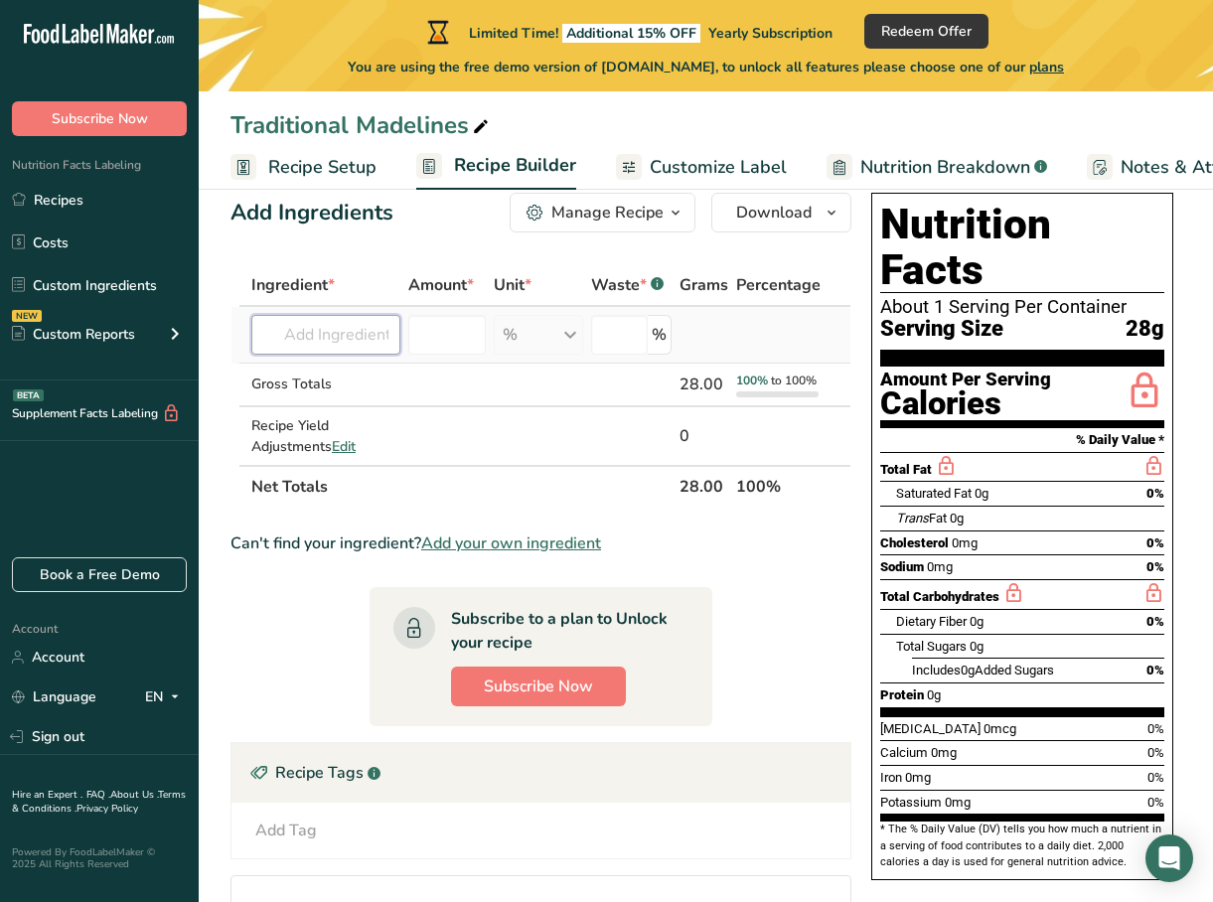
scroll to position [41, 0]
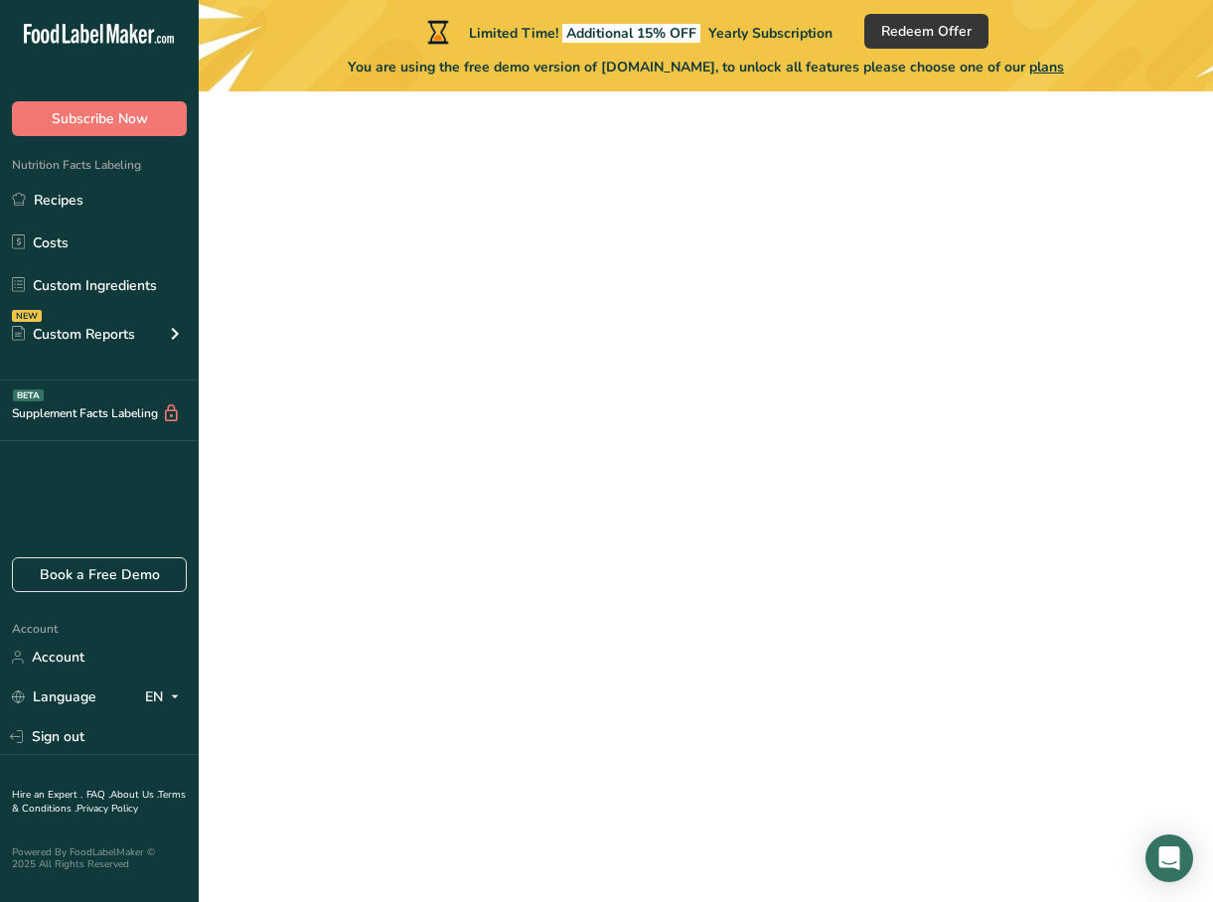
scroll to position [42, 0]
